Goal: Task Accomplishment & Management: Manage account settings

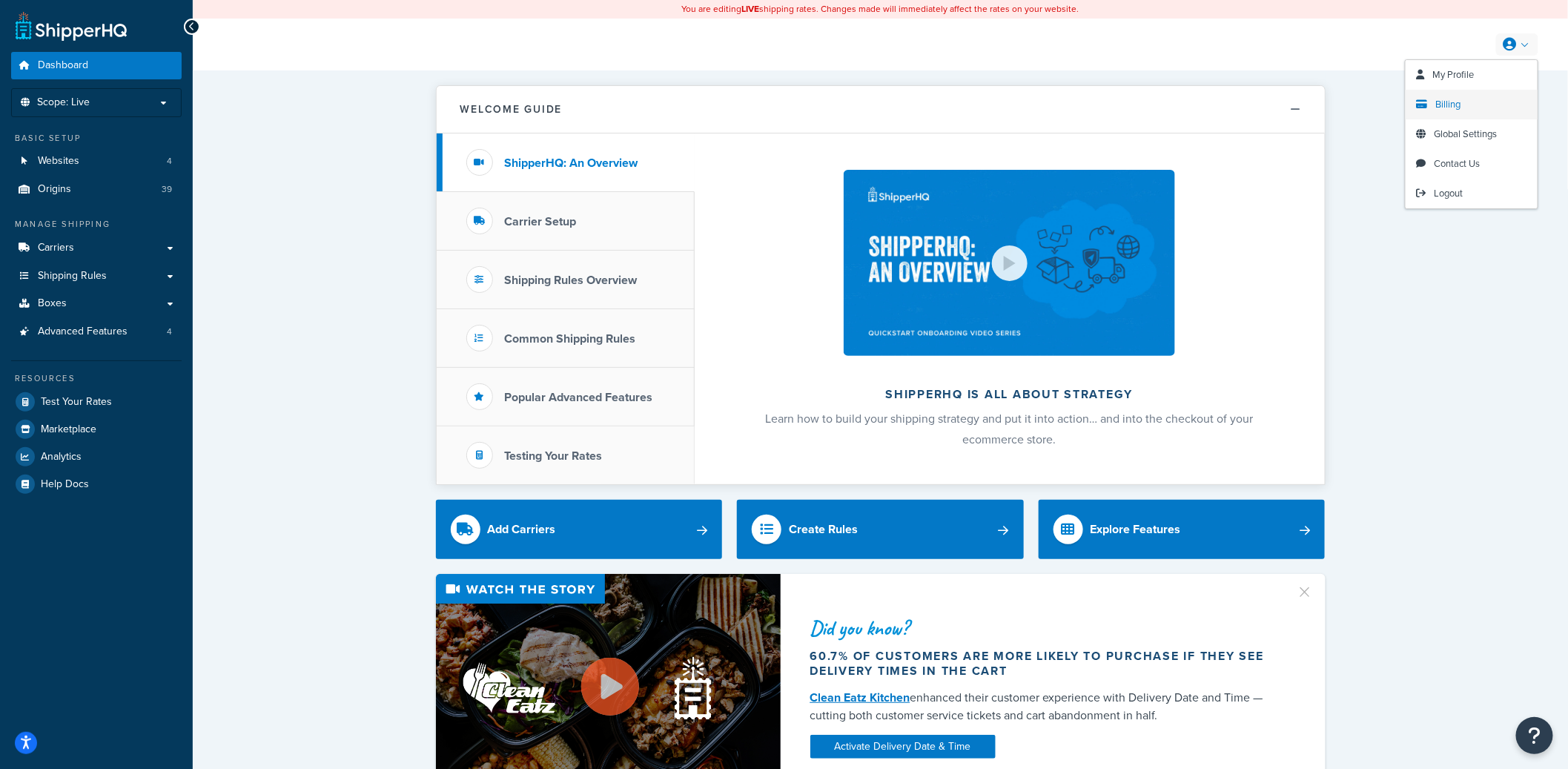
click at [1463, 102] on link "Billing" at bounding box center [1471, 104] width 132 height 29
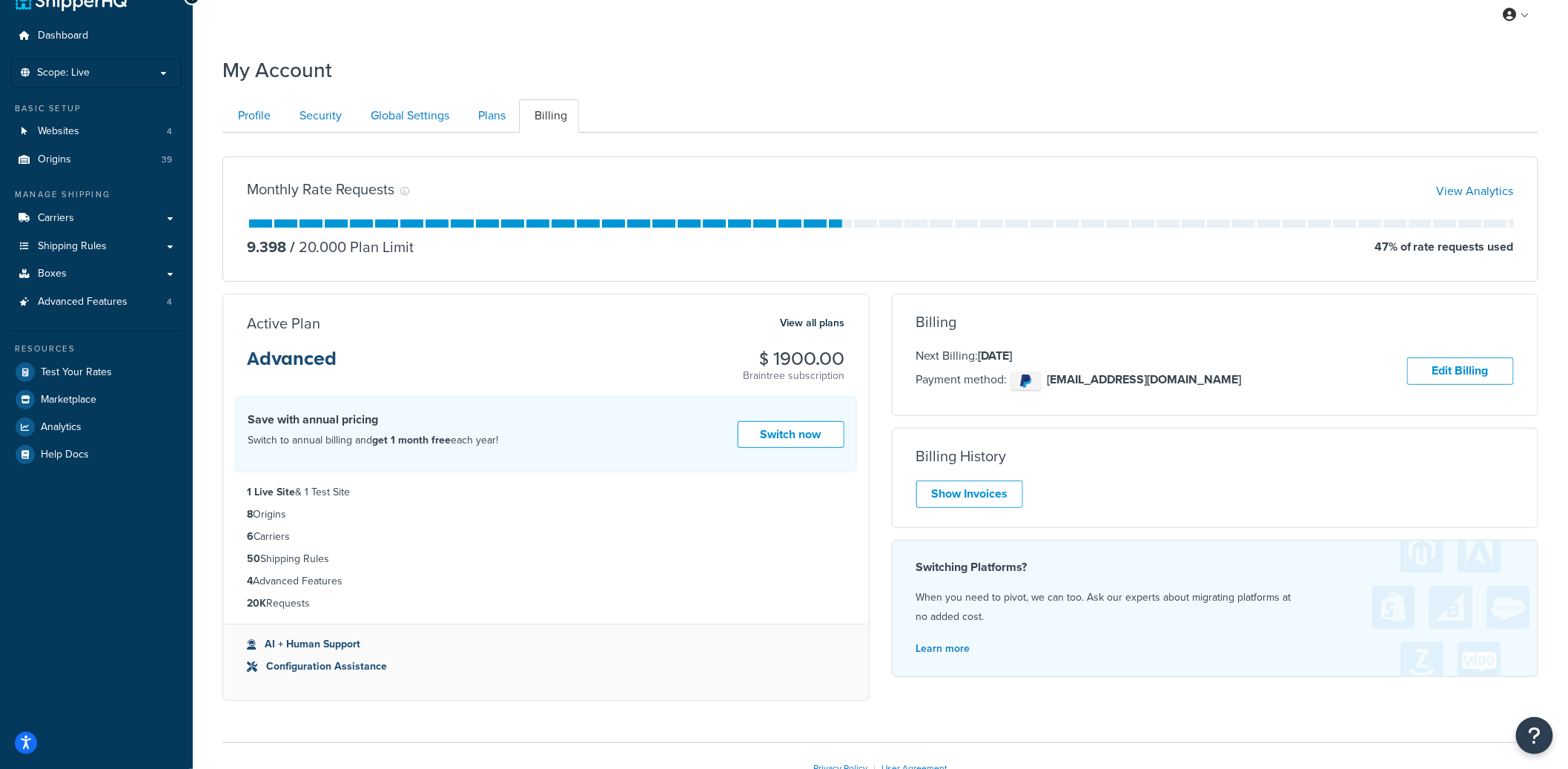
scroll to position [33, 0]
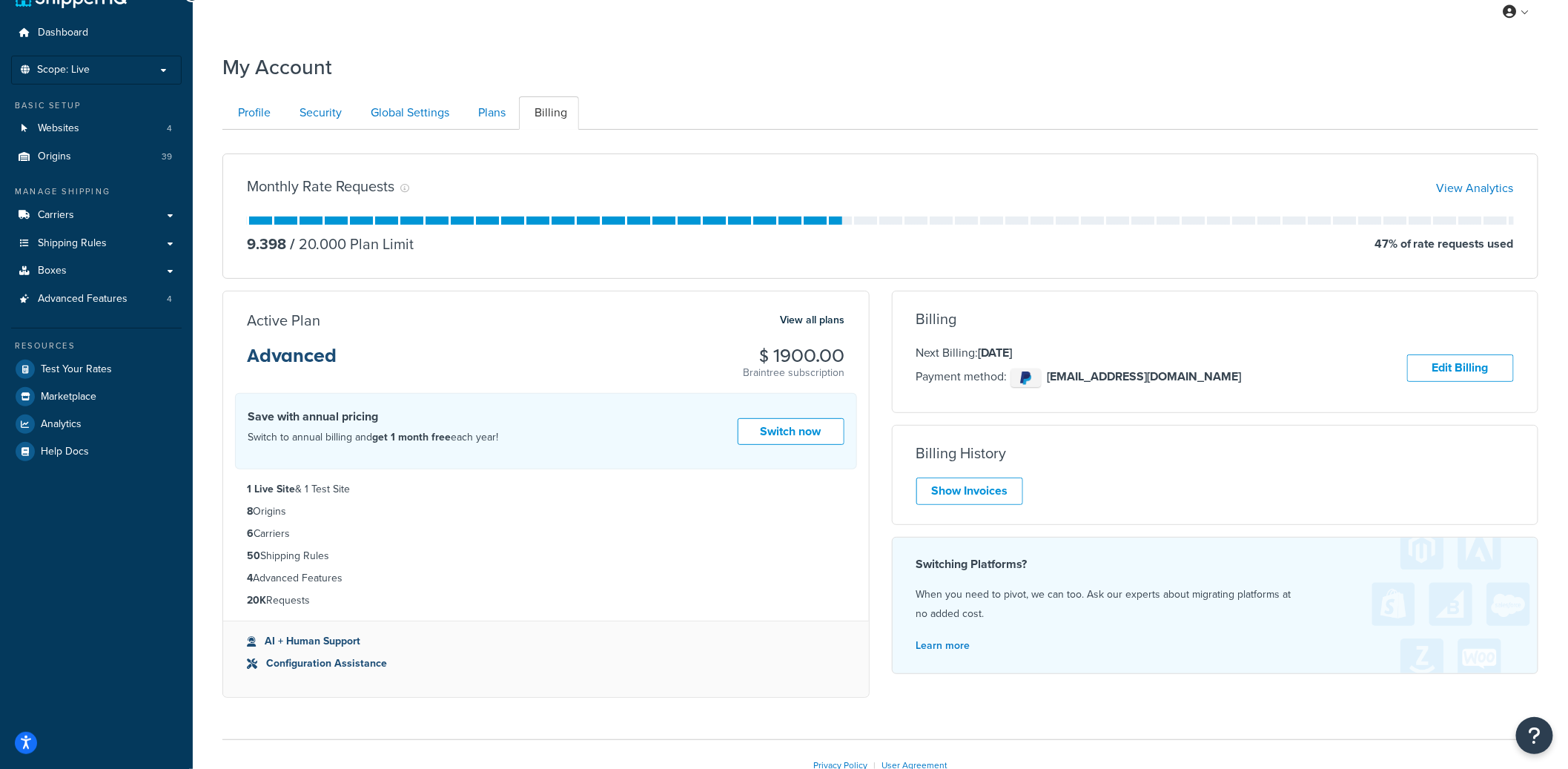
click at [876, 375] on div "Active Plan View all plans Advanced $ 1900.00 Braintree subscription Switch To …" at bounding box center [545, 500] width 670 height 419
click at [1446, 374] on link "Edit Billing" at bounding box center [1461, 368] width 106 height 27
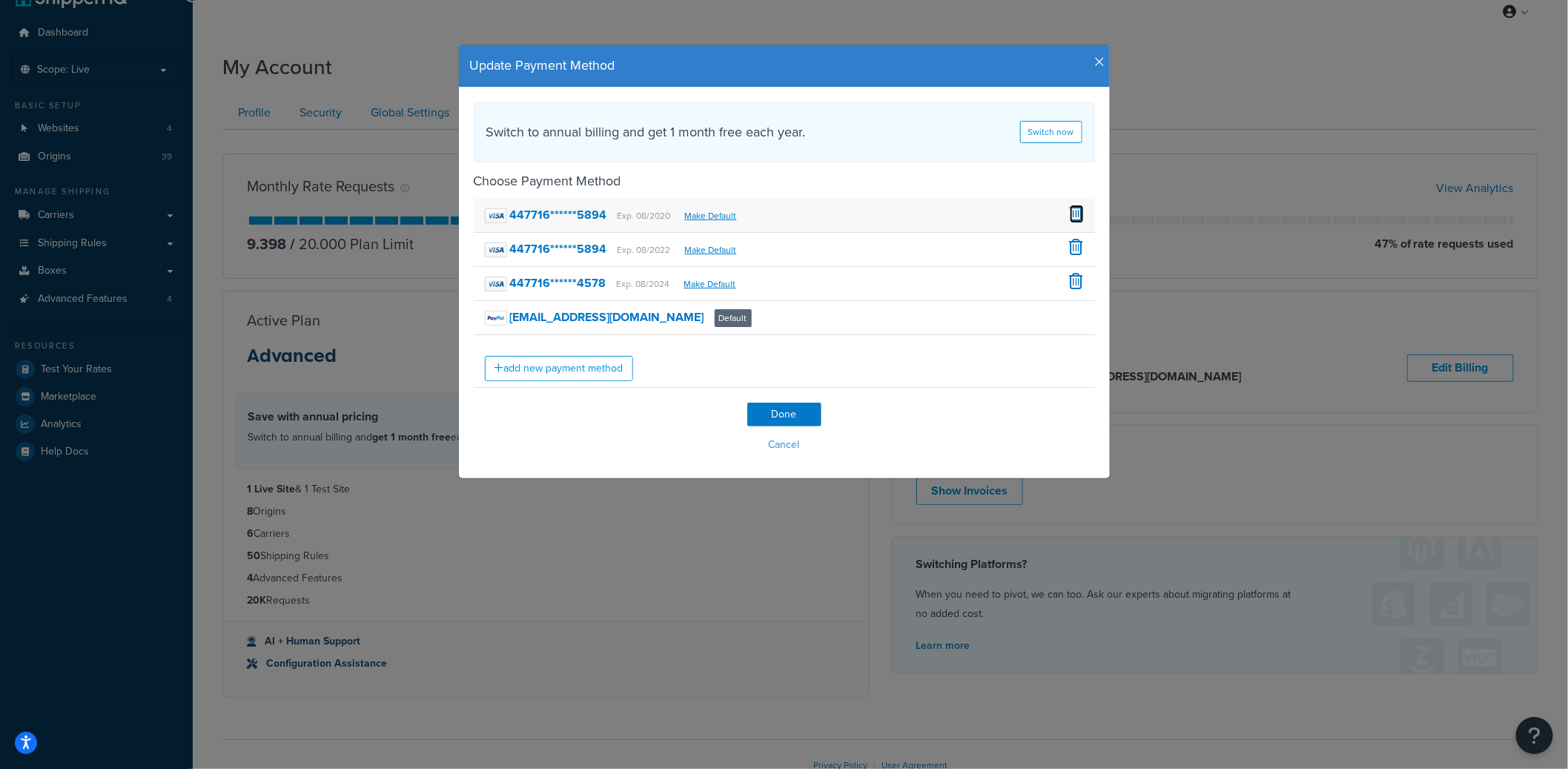
click at [1078, 214] on span at bounding box center [1077, 213] width 14 height 16
click at [1101, 59] on icon "button" at bounding box center [1101, 62] width 11 height 13
